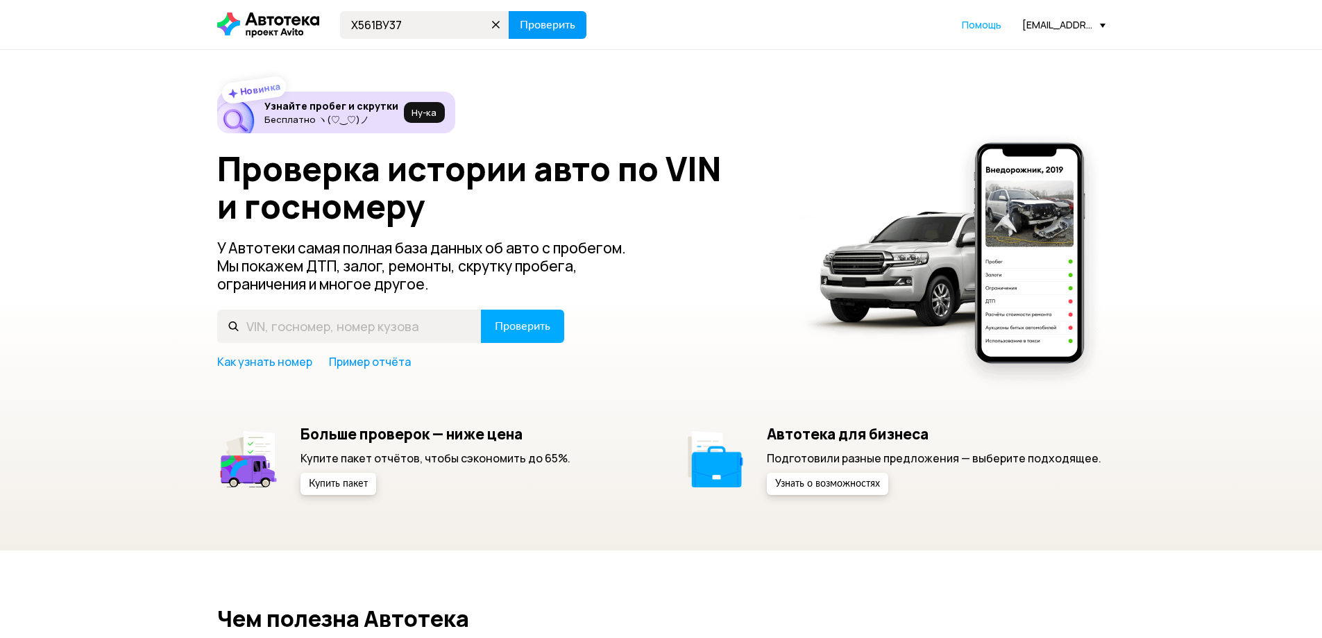
type input "Х561ВУ37"
click at [534, 33] on button "Проверить" at bounding box center [548, 25] width 78 height 28
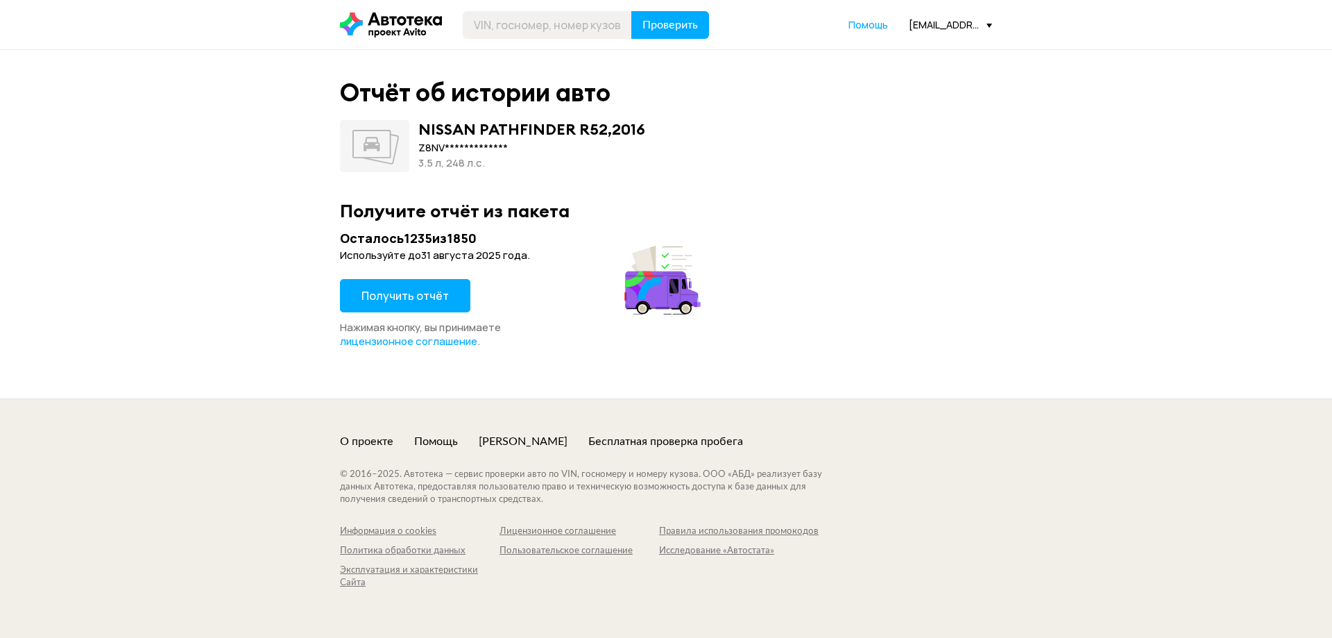
click at [404, 289] on span "Получить отчёт" at bounding box center [405, 295] width 87 height 15
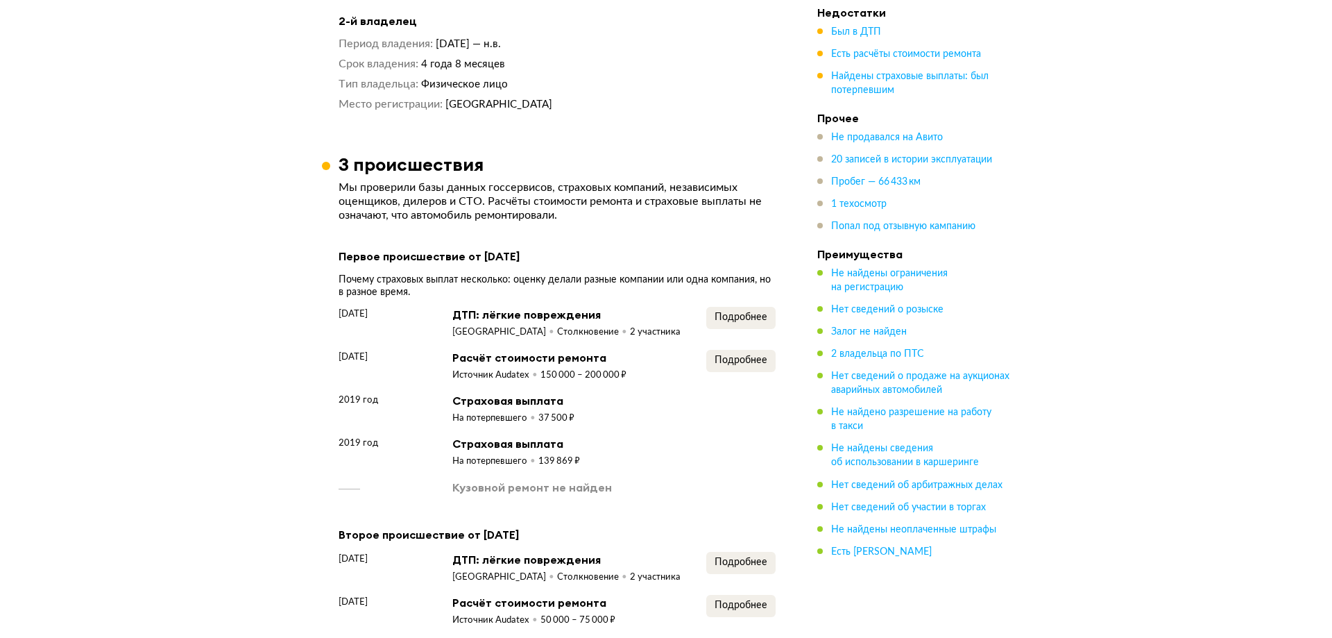
scroll to position [1388, 0]
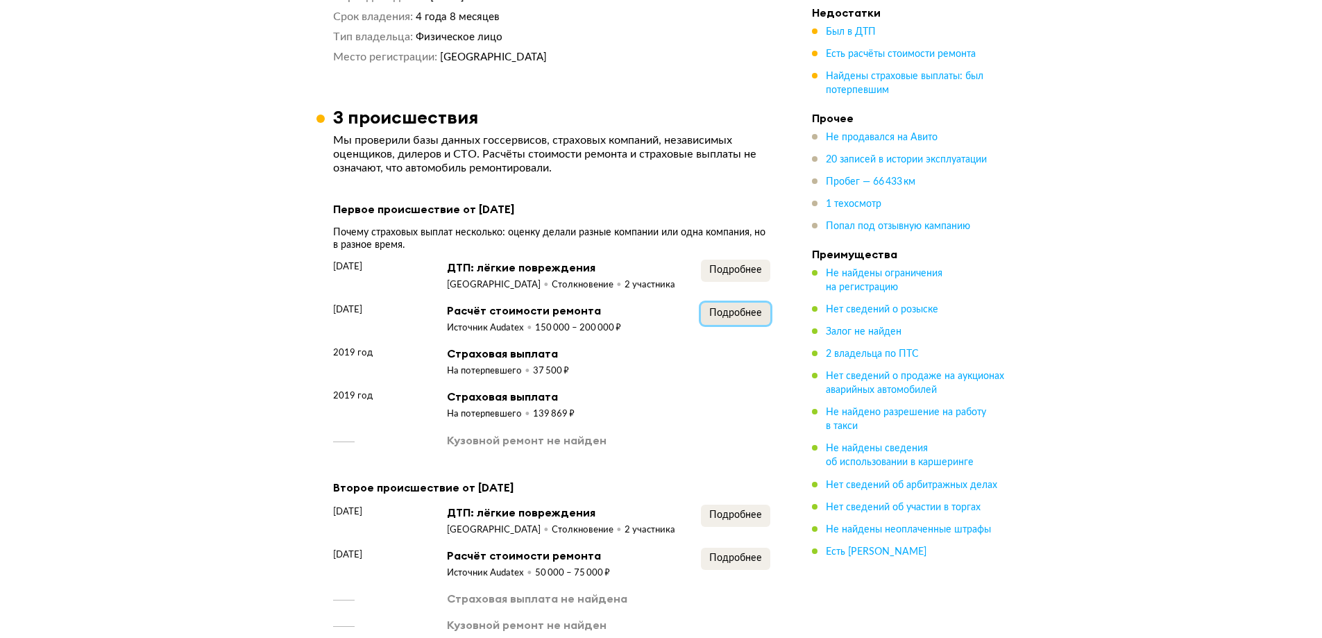
click at [725, 308] on span "Подробнее" at bounding box center [735, 313] width 53 height 10
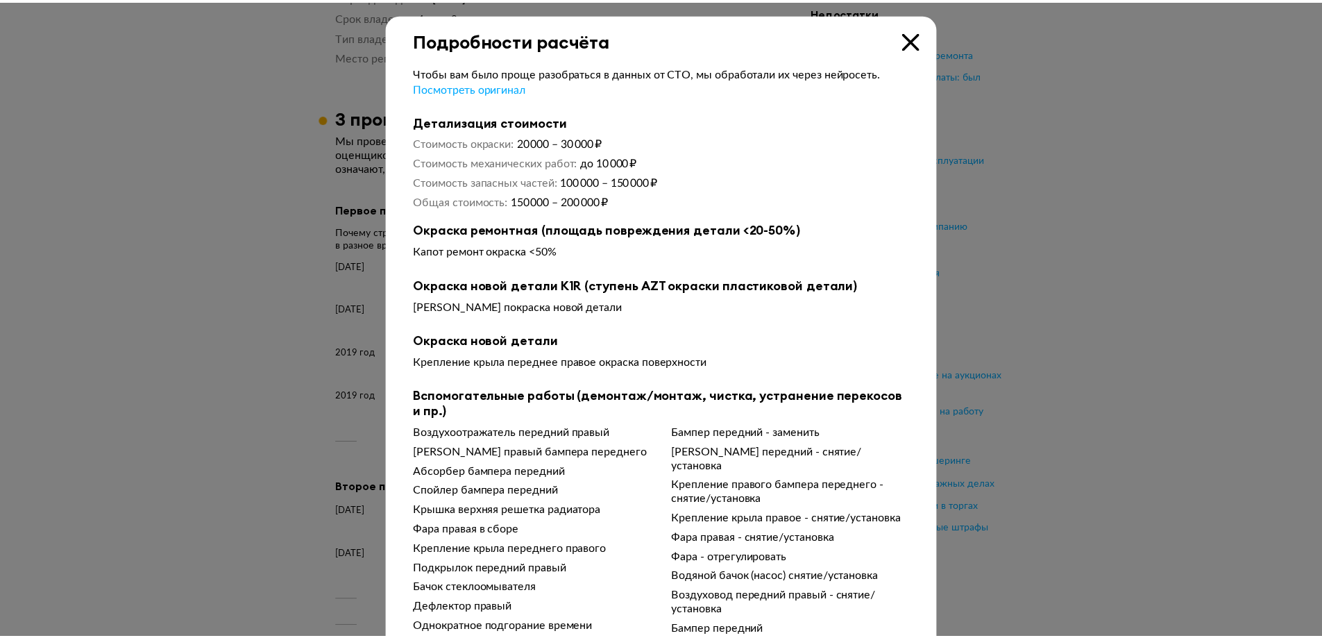
scroll to position [80, 0]
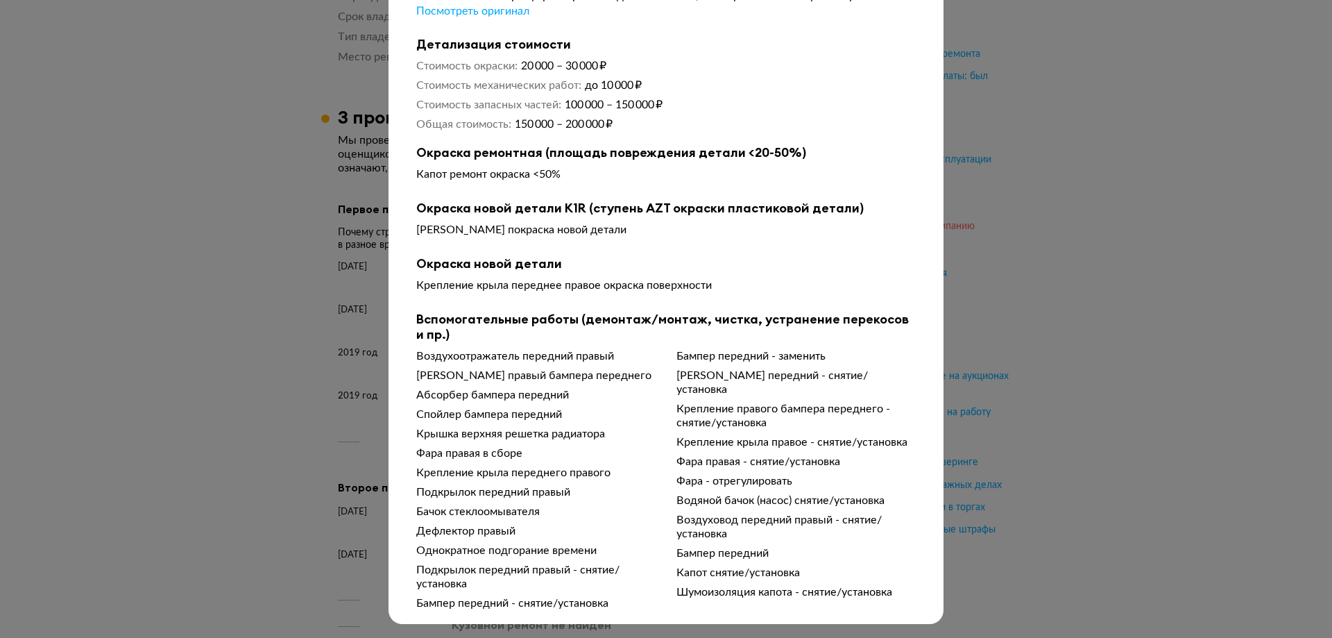
click at [1065, 173] on div at bounding box center [666, 242] width 1332 height 638
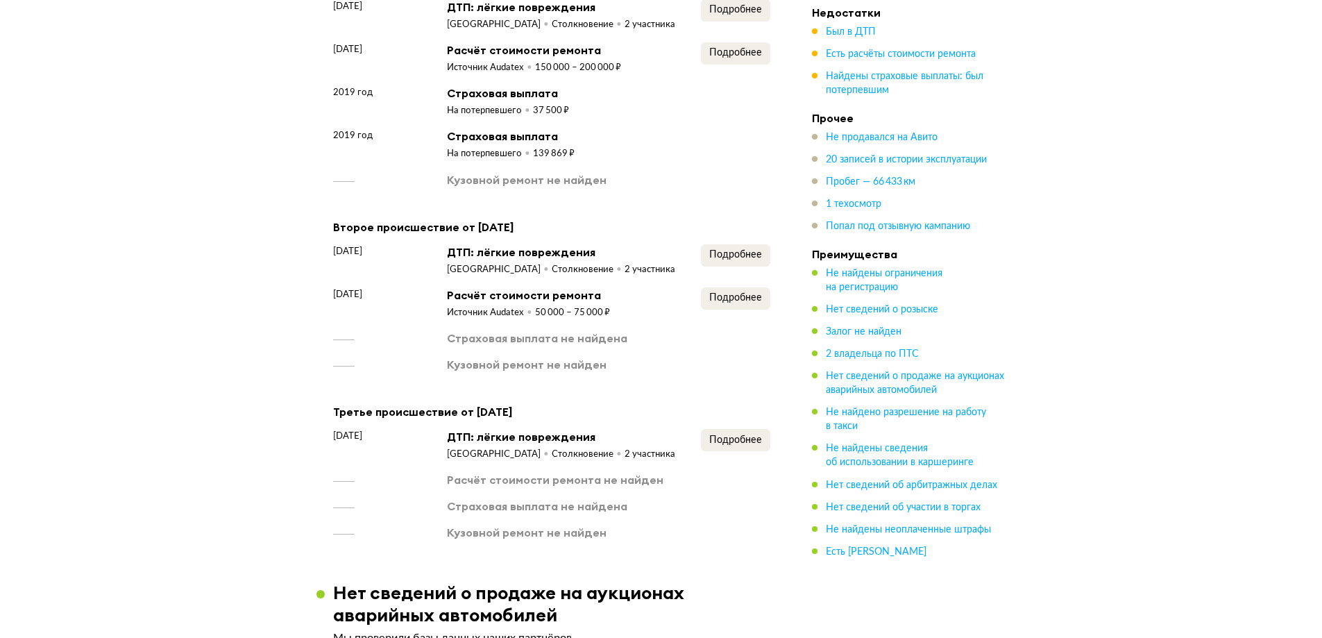
scroll to position [1665, 0]
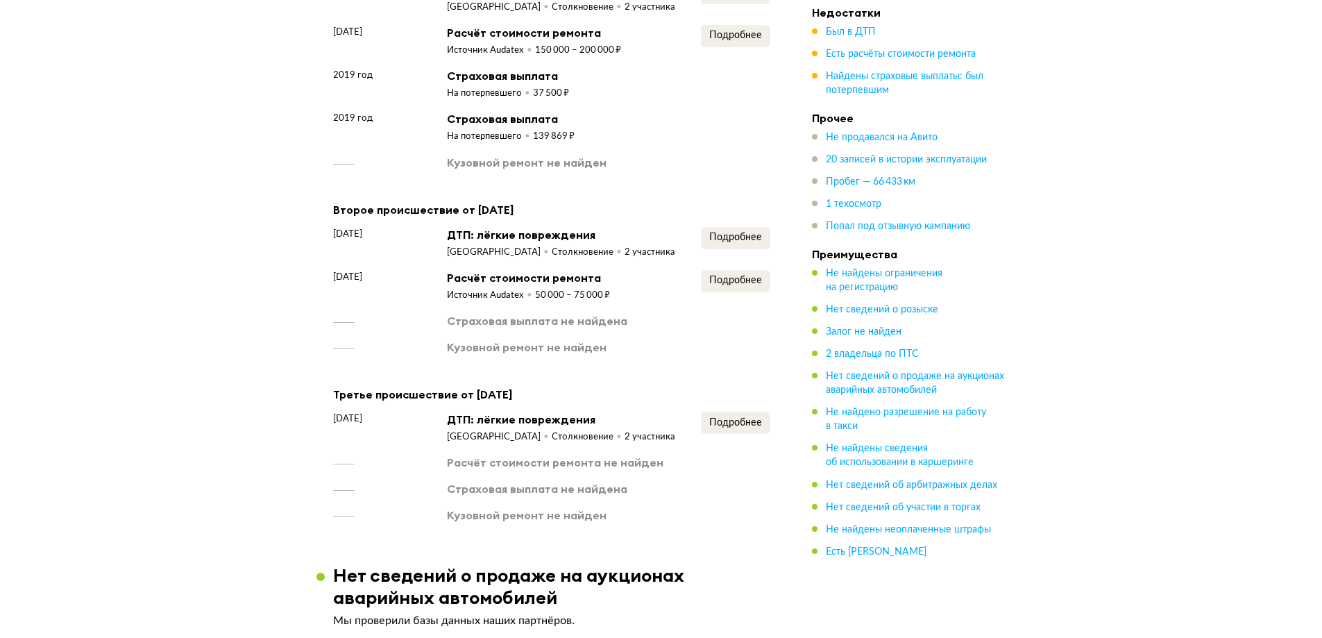
click at [749, 296] on div "Подробнее" at bounding box center [735, 286] width 69 height 32
click at [749, 256] on div "Подробнее" at bounding box center [735, 243] width 69 height 32
click at [752, 240] on span "Подробнее" at bounding box center [735, 237] width 53 height 10
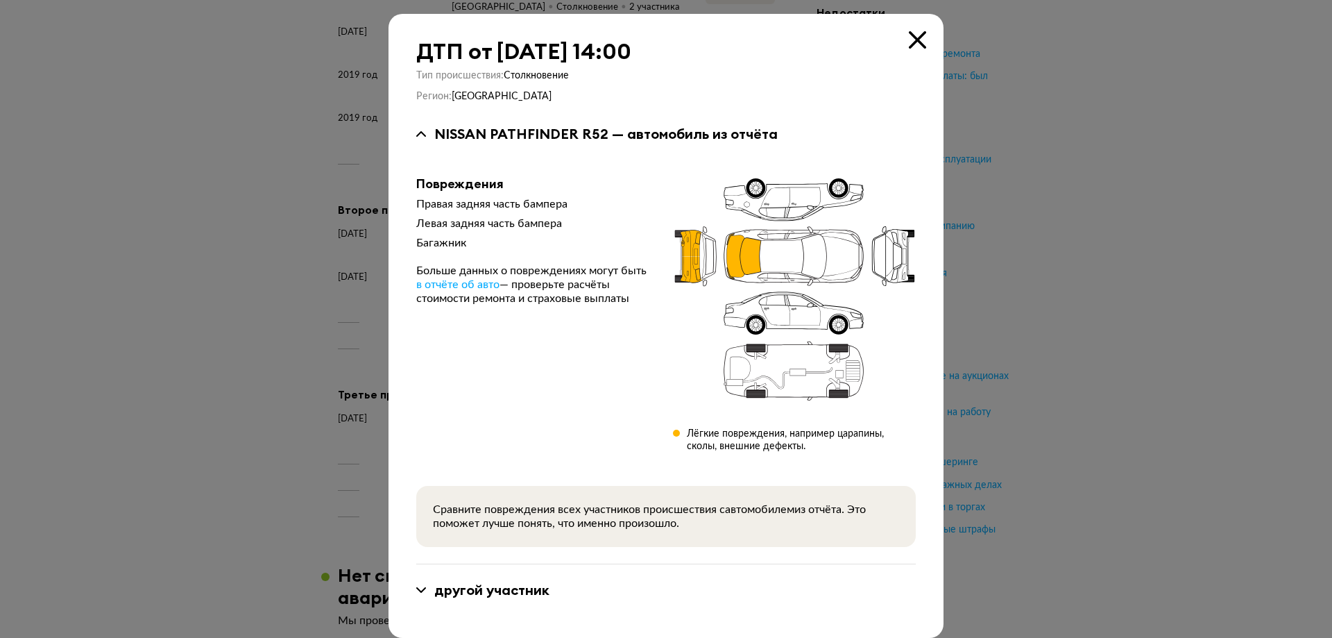
click at [913, 33] on icon at bounding box center [917, 39] width 17 height 17
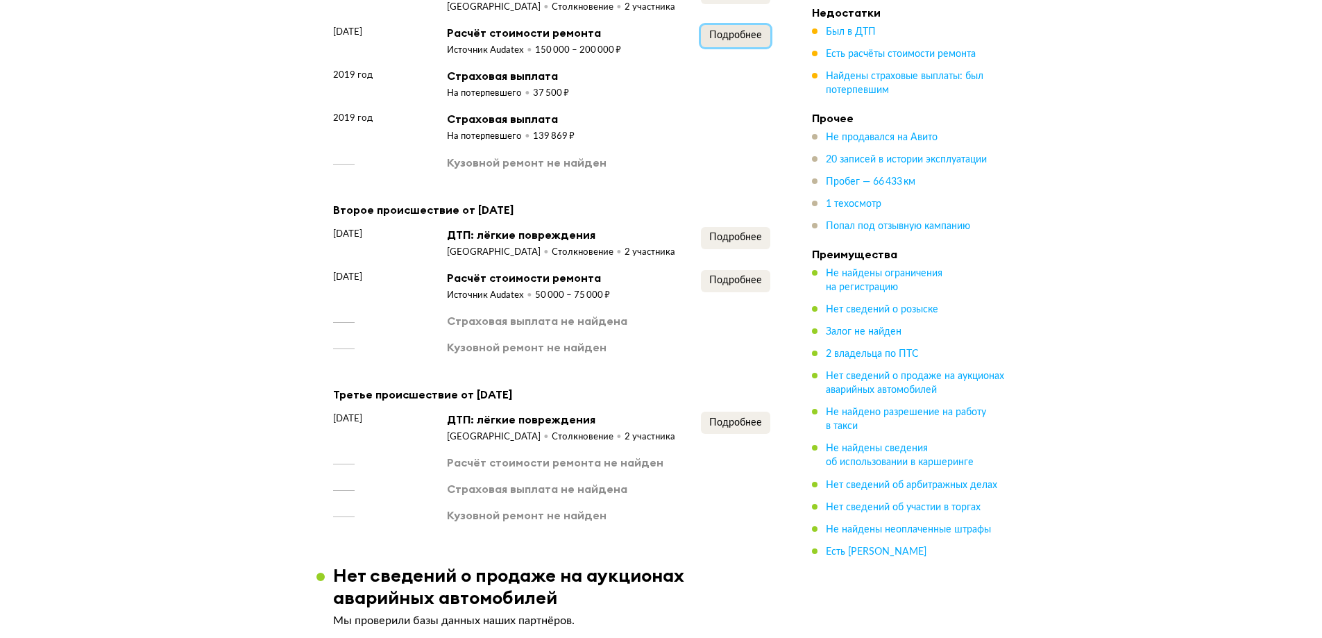
click at [713, 33] on span "Подробнее" at bounding box center [735, 36] width 53 height 10
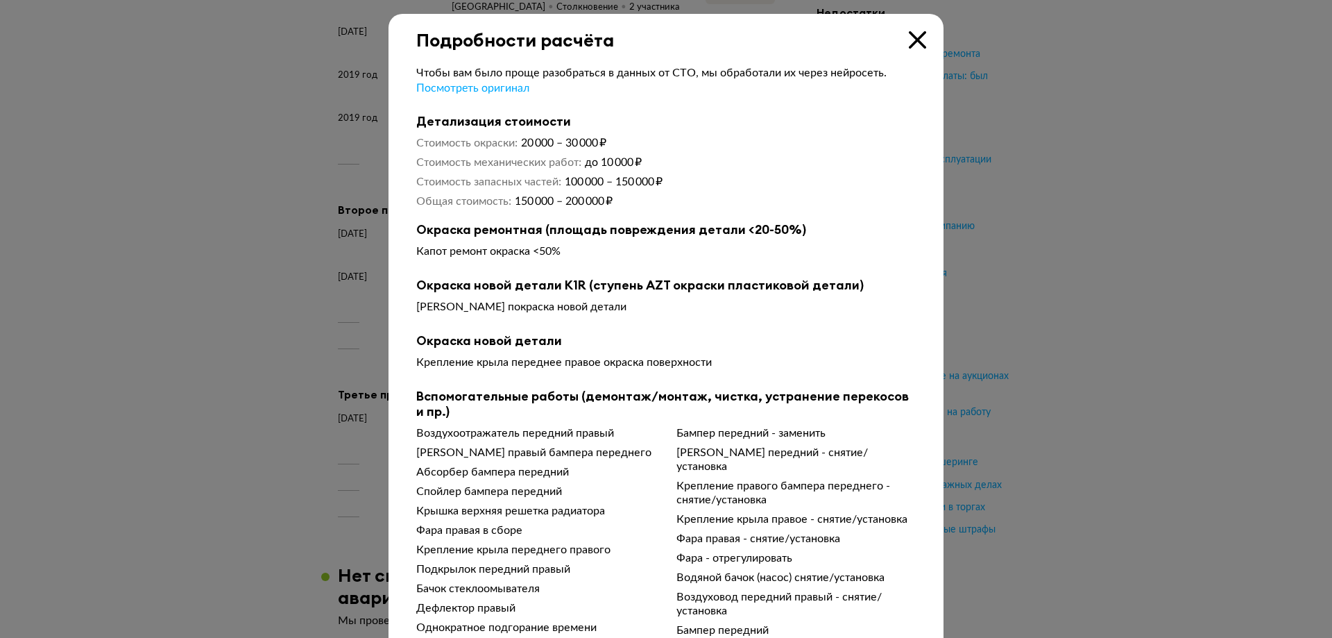
drag, startPoint x: 917, startPoint y: 35, endPoint x: 904, endPoint y: 49, distance: 18.2
click at [915, 38] on icon at bounding box center [917, 39] width 17 height 17
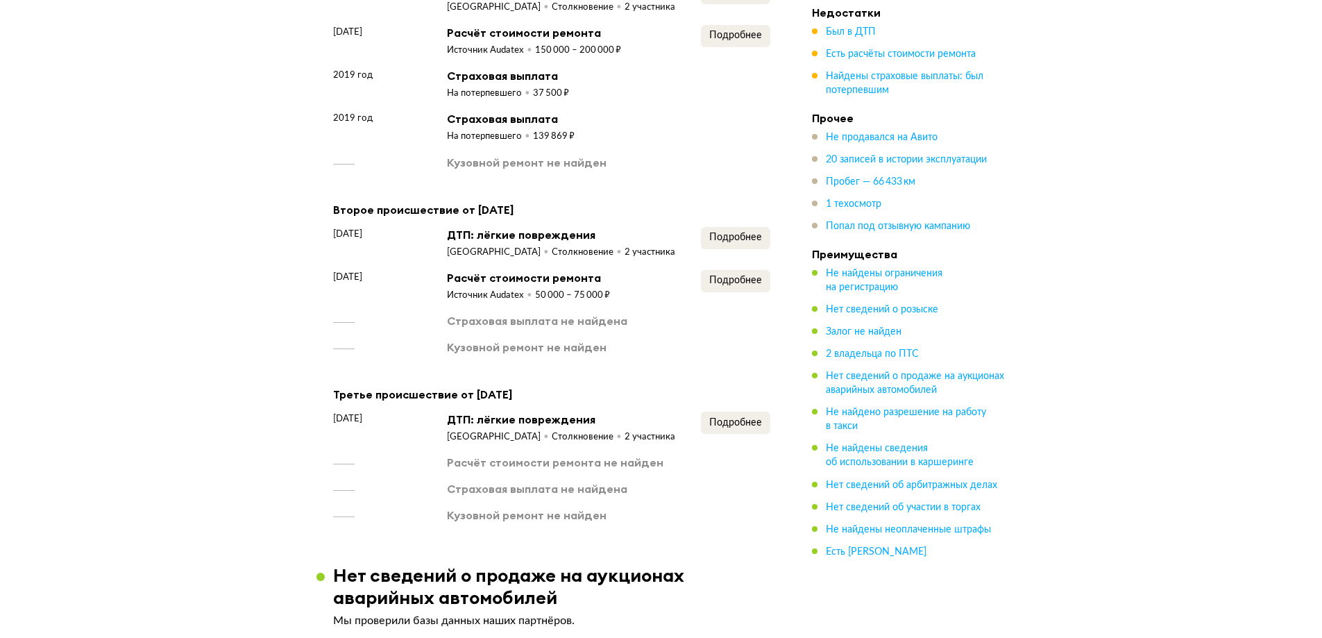
scroll to position [1527, 0]
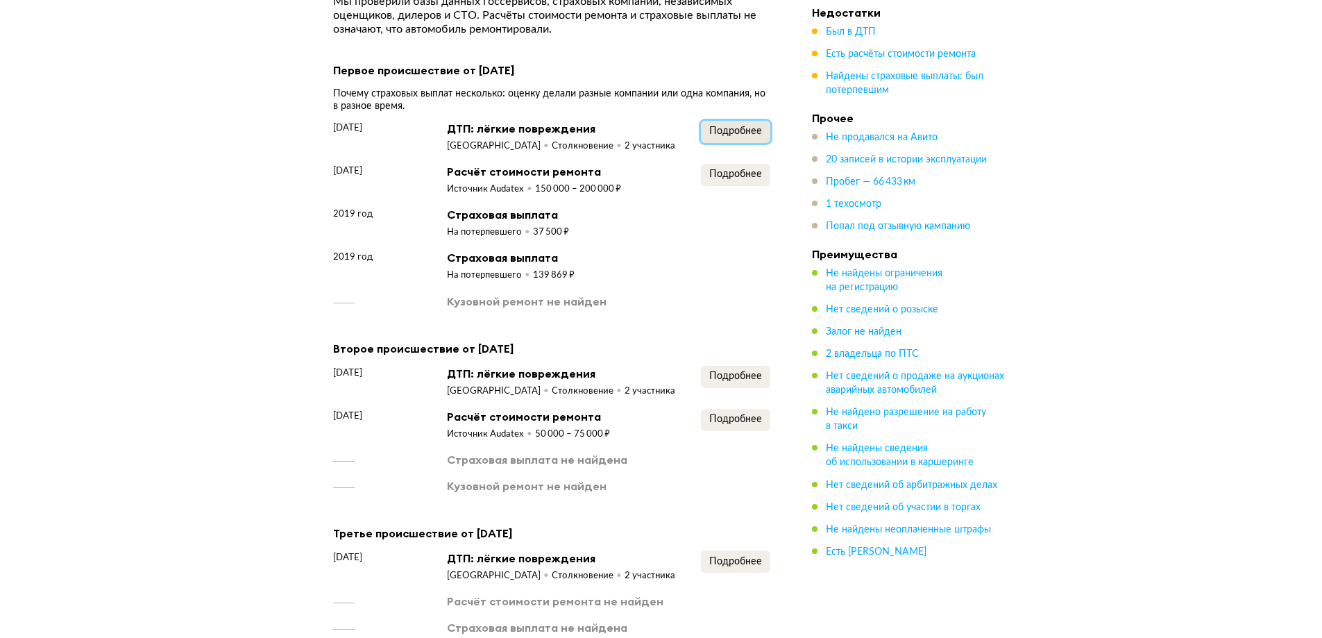
click at [752, 126] on span "Подробнее" at bounding box center [735, 131] width 53 height 10
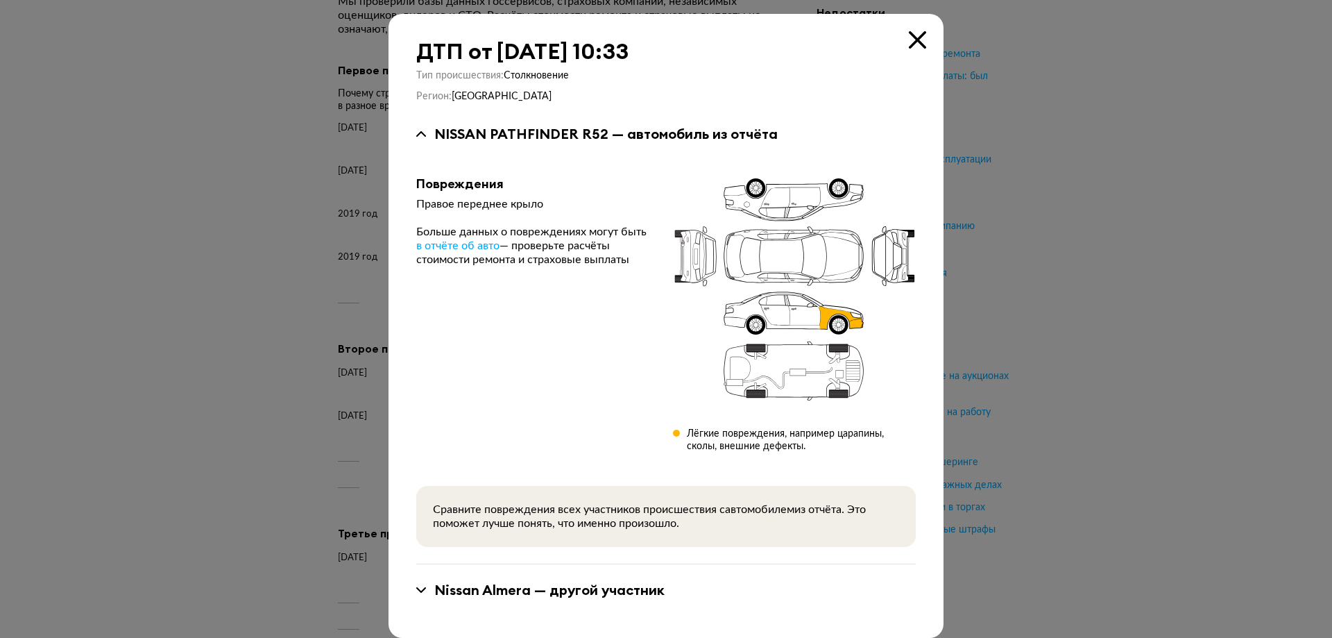
click at [915, 39] on icon at bounding box center [917, 39] width 17 height 17
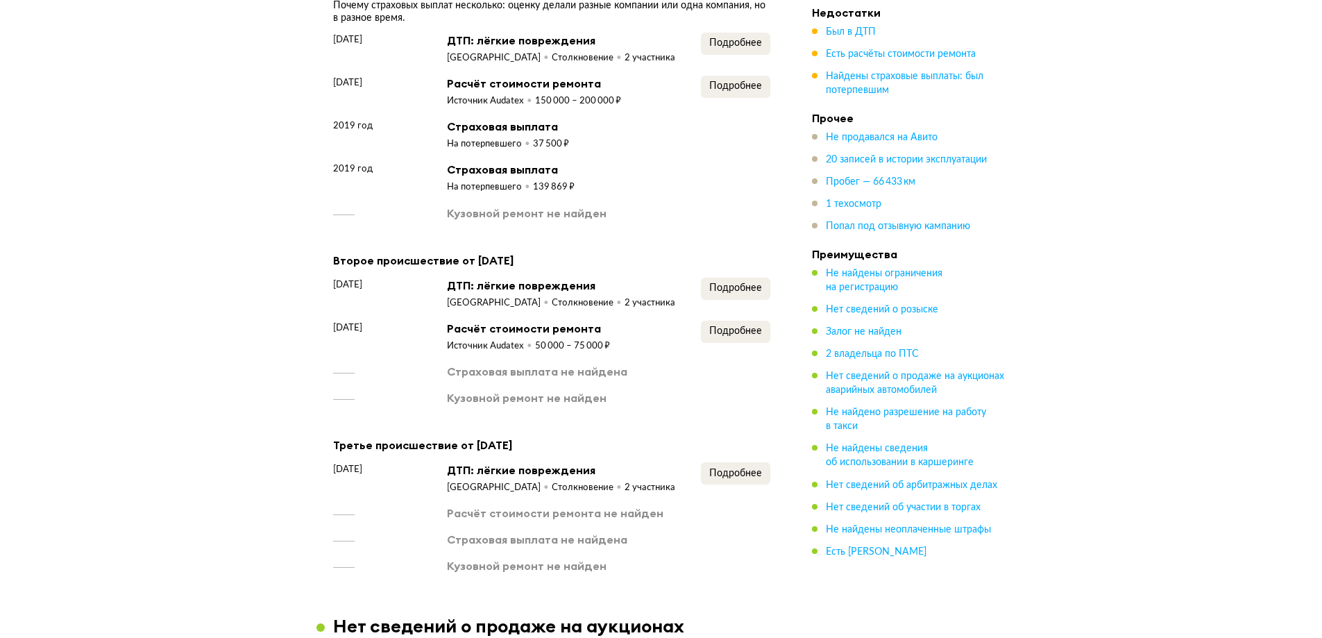
scroll to position [1735, 0]
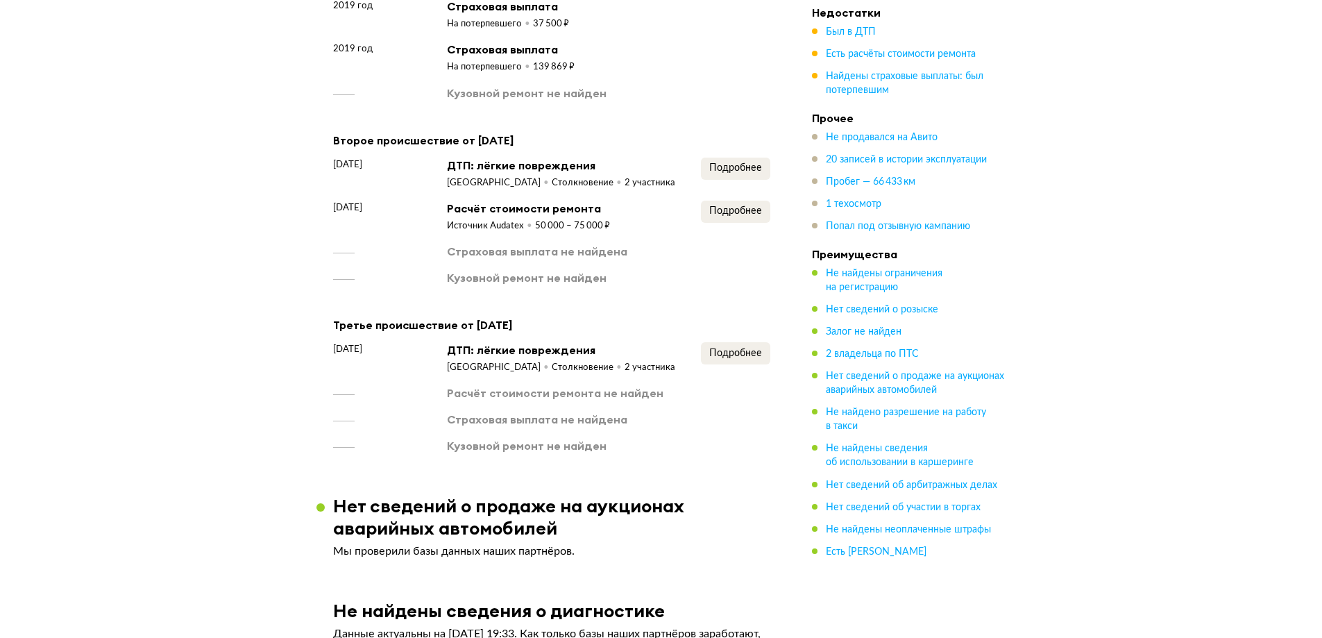
click at [775, 352] on article "3 происшествия Мы проверили базы данных госсервисов, страховых компаний, незави…" at bounding box center [551, 106] width 470 height 695
click at [772, 357] on article "3 происшествия Мы проверили базы данных госсервисов, страховых компаний, незави…" at bounding box center [551, 106] width 470 height 695
click at [758, 357] on span "Подробнее" at bounding box center [735, 353] width 53 height 10
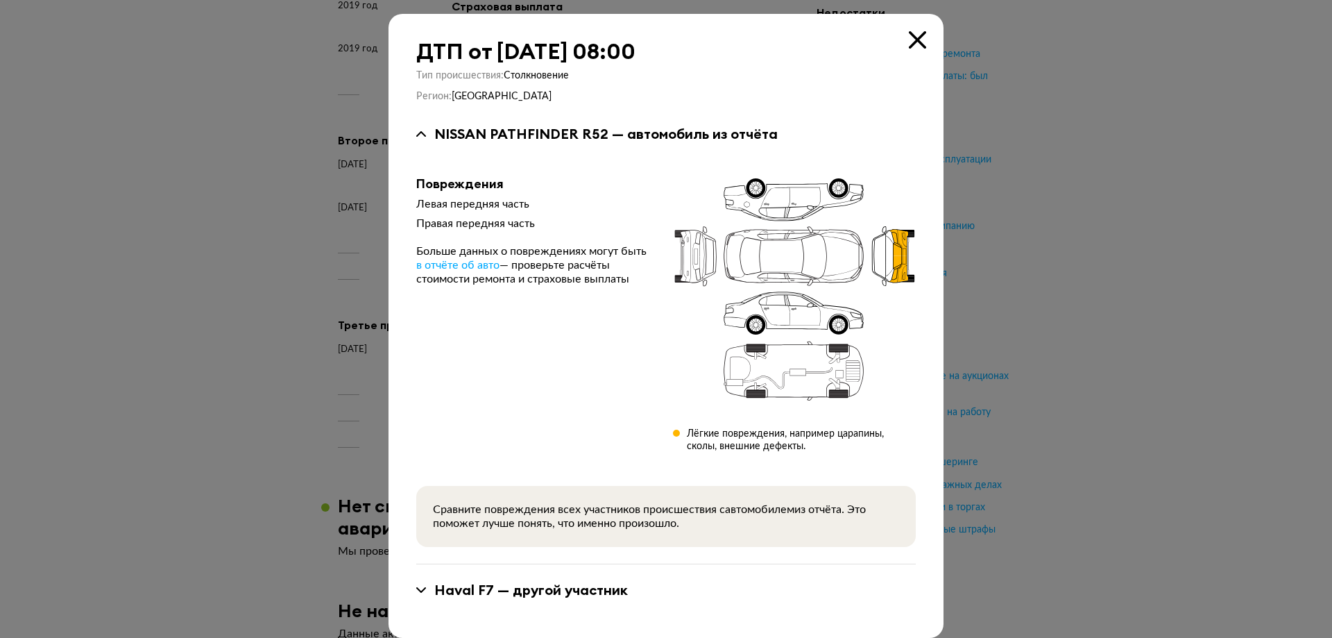
click at [919, 37] on icon at bounding box center [917, 39] width 17 height 17
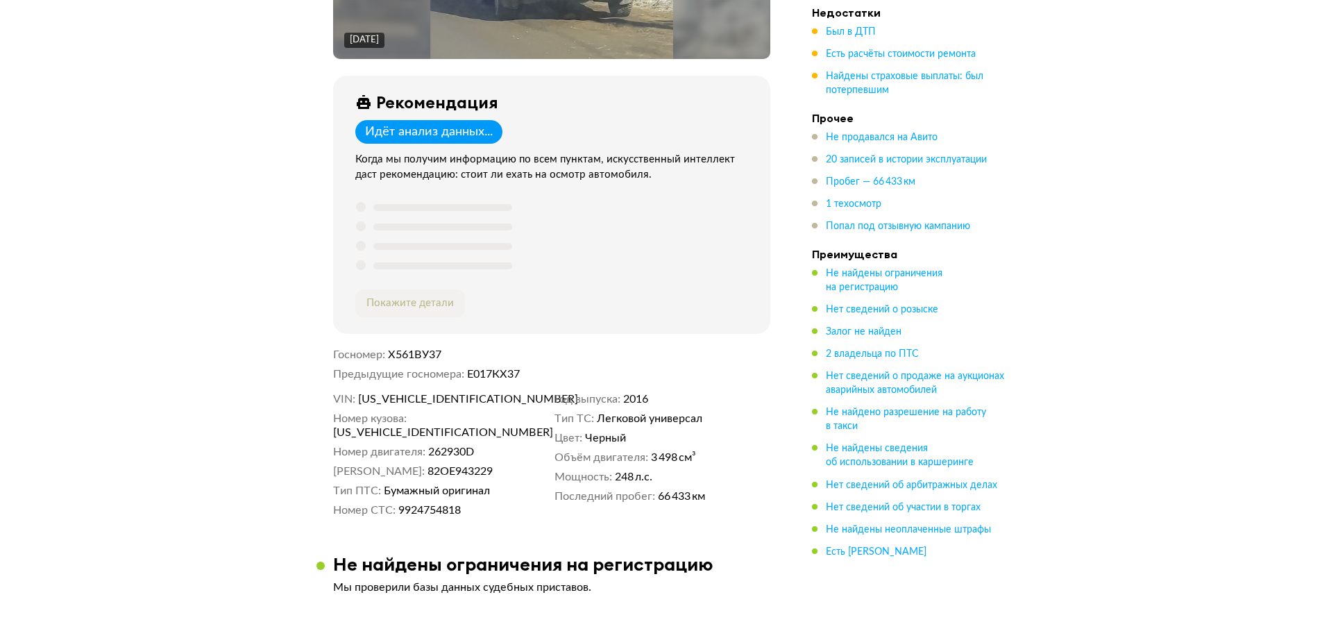
scroll to position [347, 0]
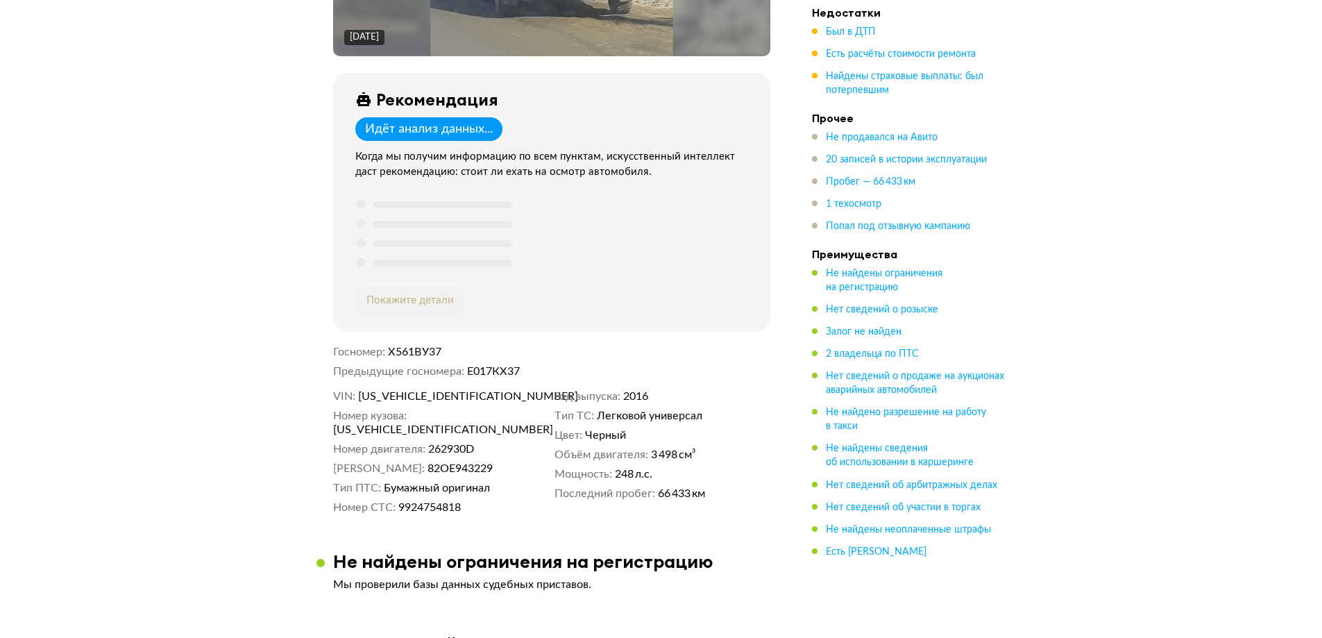
click at [443, 402] on span "[US_VEHICLE_IDENTIFICATION_NUMBER]" at bounding box center [438, 396] width 160 height 14
copy span "[US_VEHICLE_IDENTIFICATION_NUMBER]"
